Goal: Find specific page/section: Find specific page/section

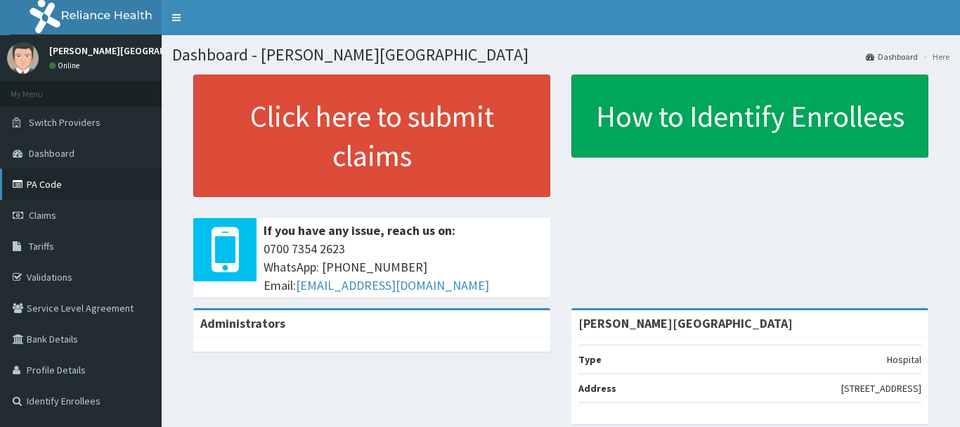
click at [41, 185] on link "PA Code" at bounding box center [81, 184] width 162 height 31
